Goal: Register for event/course

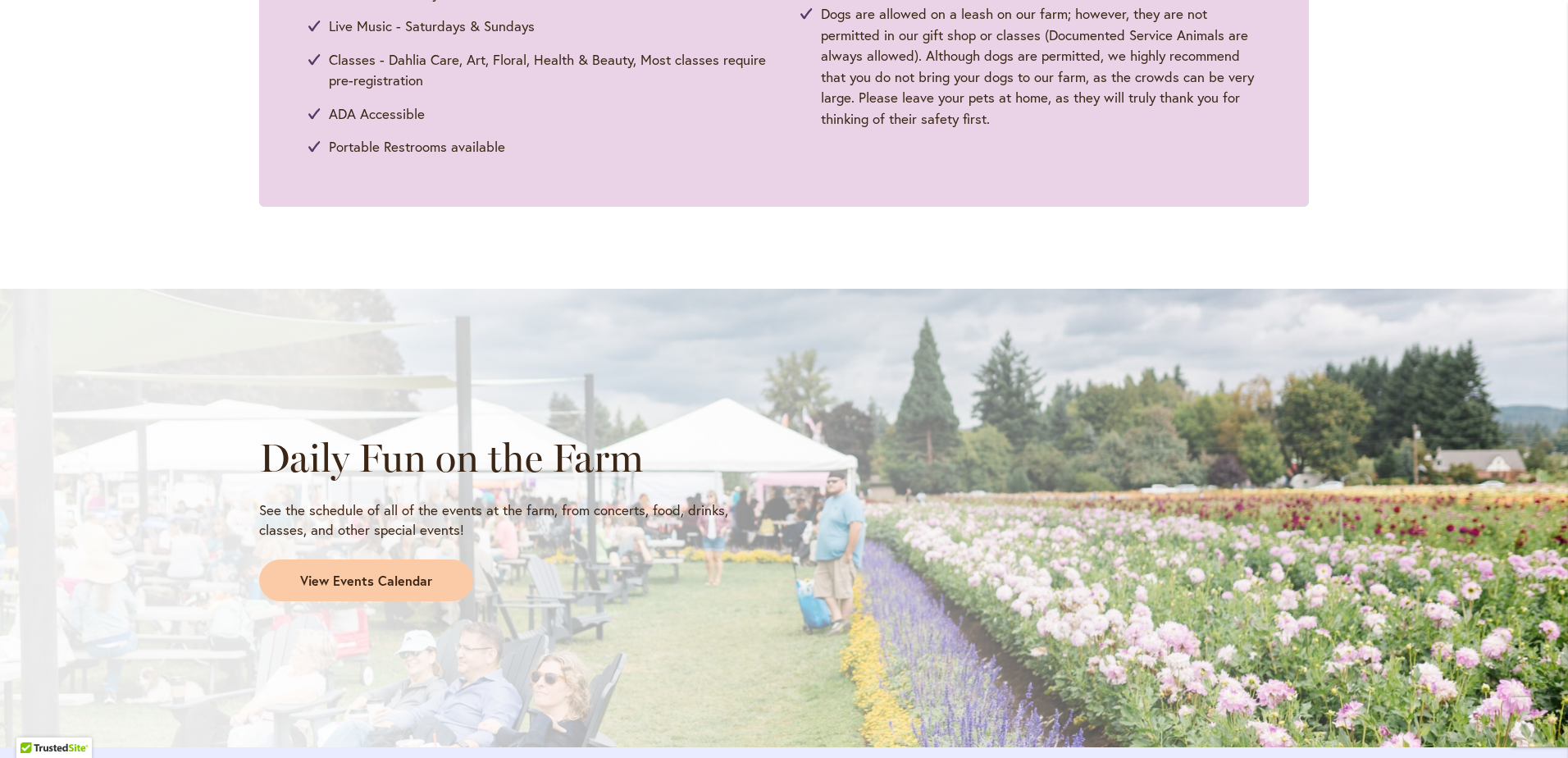
scroll to position [1149, 0]
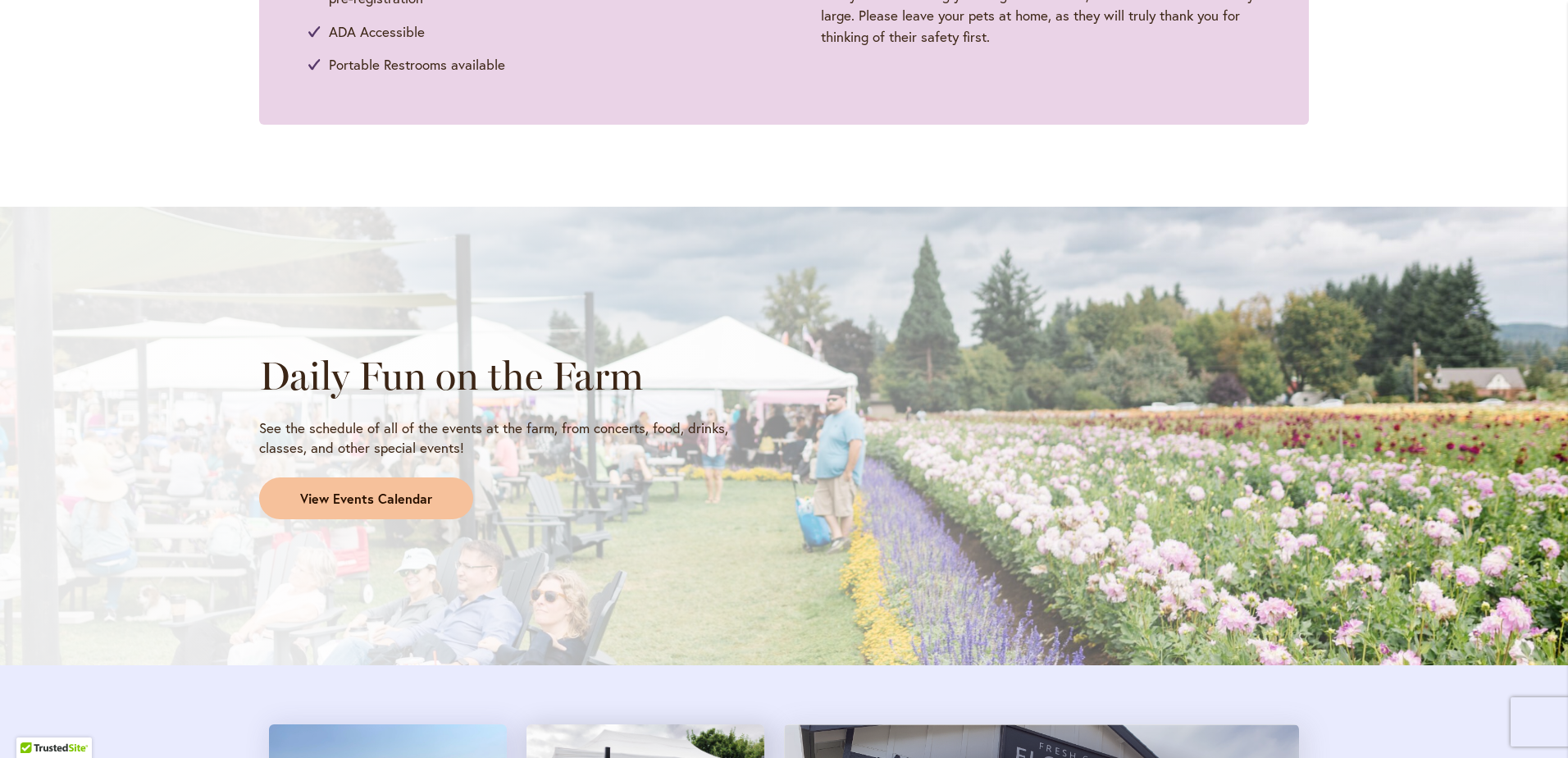
click at [421, 511] on link "View Events Calendar" at bounding box center [366, 498] width 214 height 42
